Goal: Navigation & Orientation: Find specific page/section

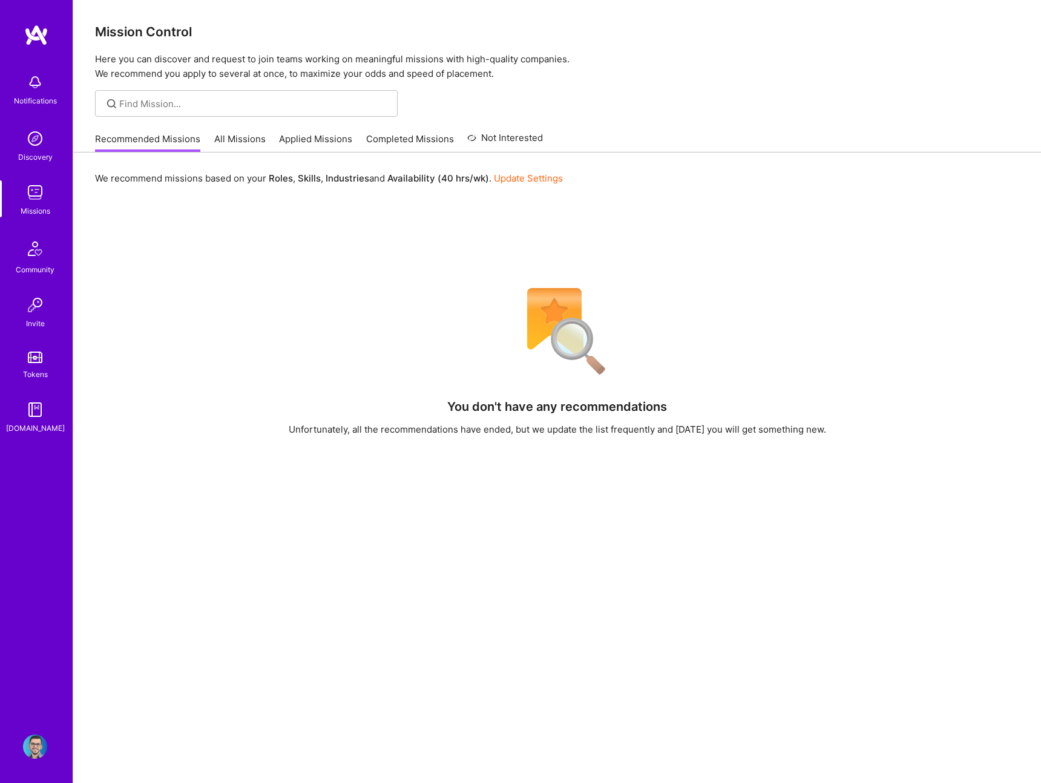
click at [246, 145] on link "All Missions" at bounding box center [239, 143] width 51 height 20
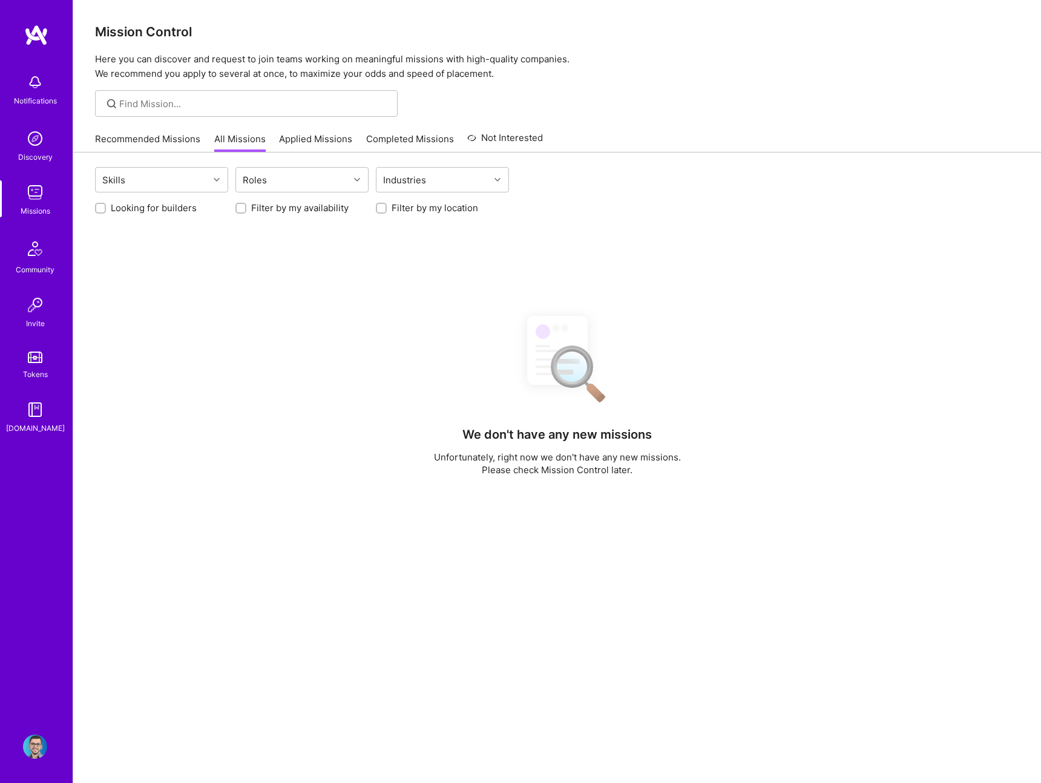
click at [323, 143] on link "Applied Missions" at bounding box center [315, 143] width 73 height 20
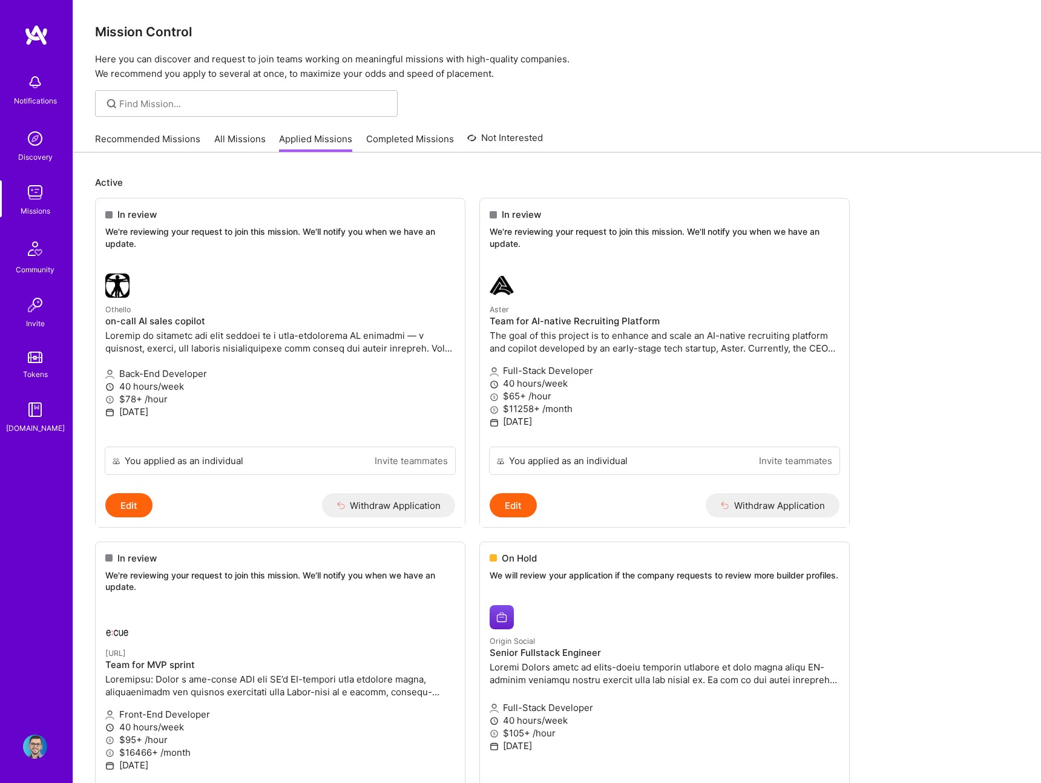
click at [128, 137] on link "Recommended Missions" at bounding box center [147, 143] width 105 height 20
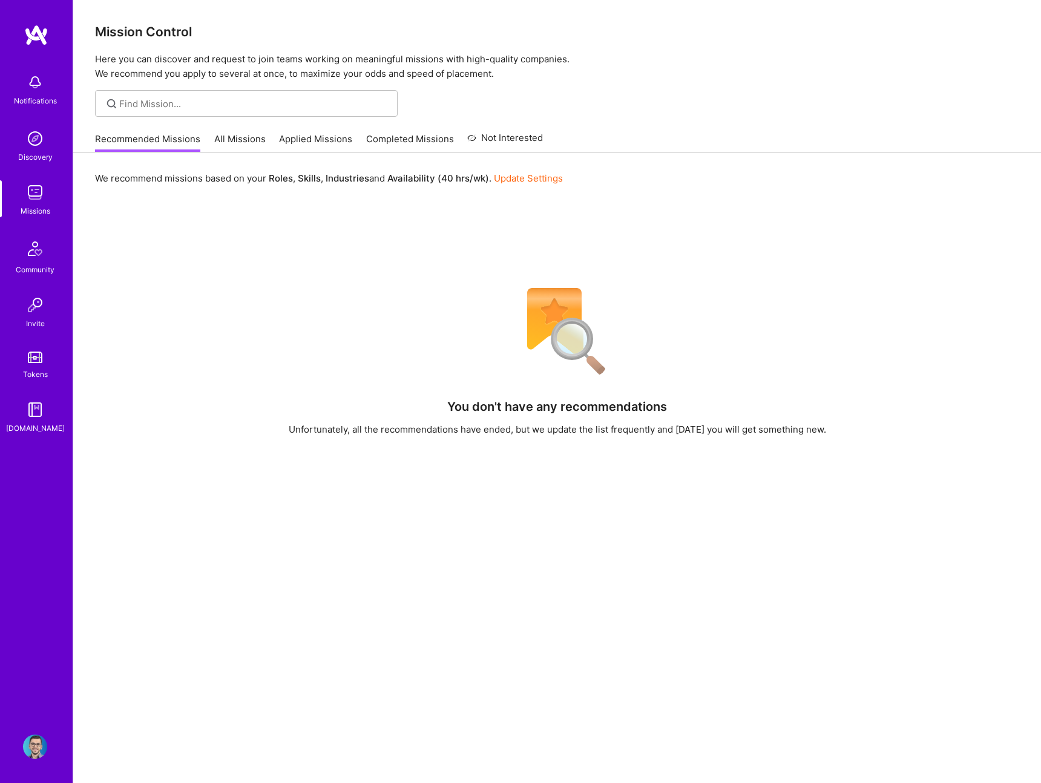
click at [242, 134] on link "All Missions" at bounding box center [239, 143] width 51 height 20
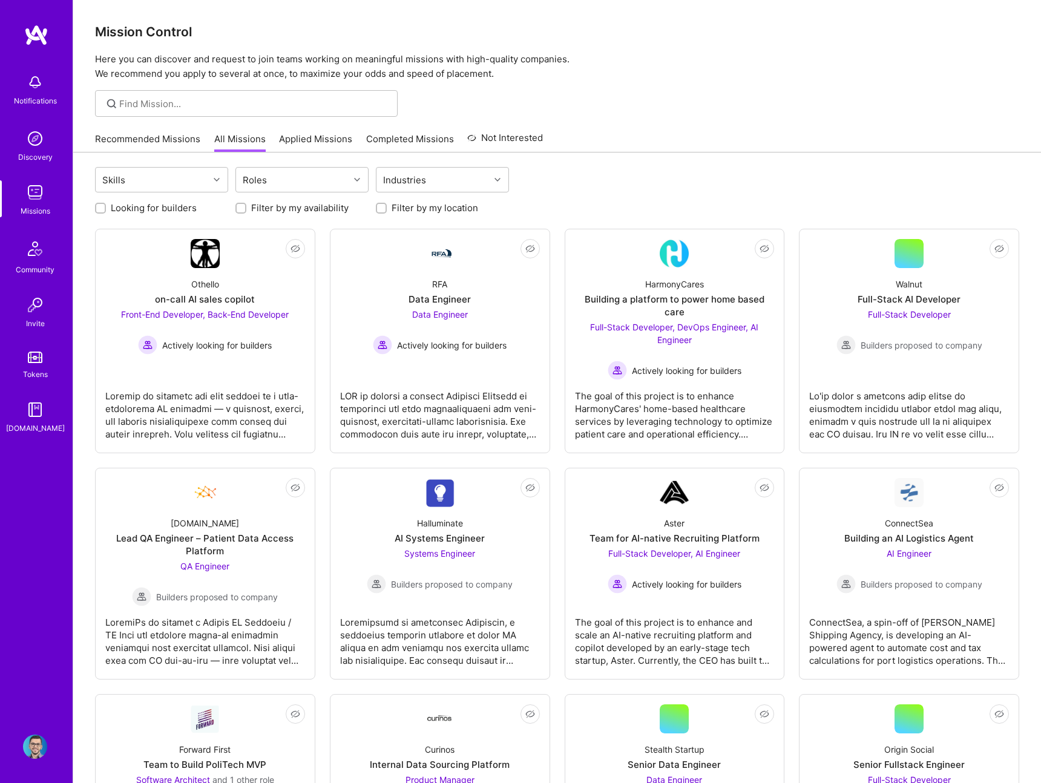
click at [30, 92] on img at bounding box center [35, 82] width 24 height 24
click at [29, 153] on div "Discovery" at bounding box center [35, 157] width 34 height 13
